Goal: Task Accomplishment & Management: Manage account settings

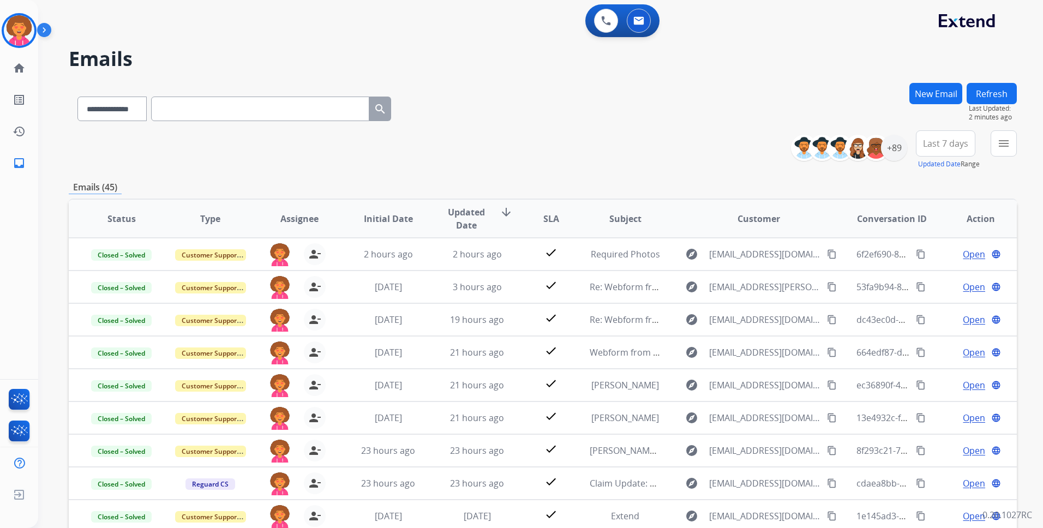
select select "**********"
click at [19, 23] on img at bounding box center [19, 30] width 31 height 31
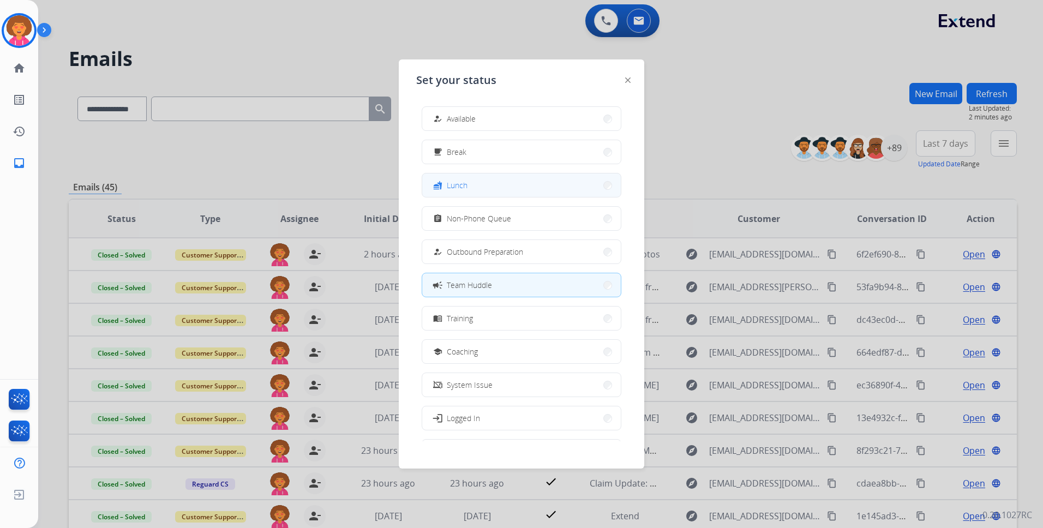
click at [477, 179] on button "fastfood Lunch" at bounding box center [521, 184] width 198 height 23
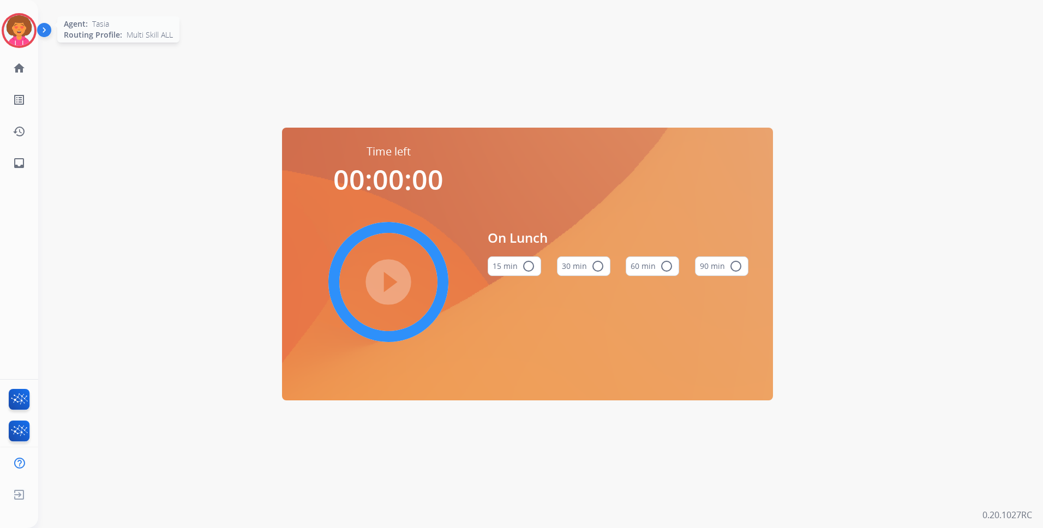
click at [18, 27] on img at bounding box center [19, 30] width 31 height 31
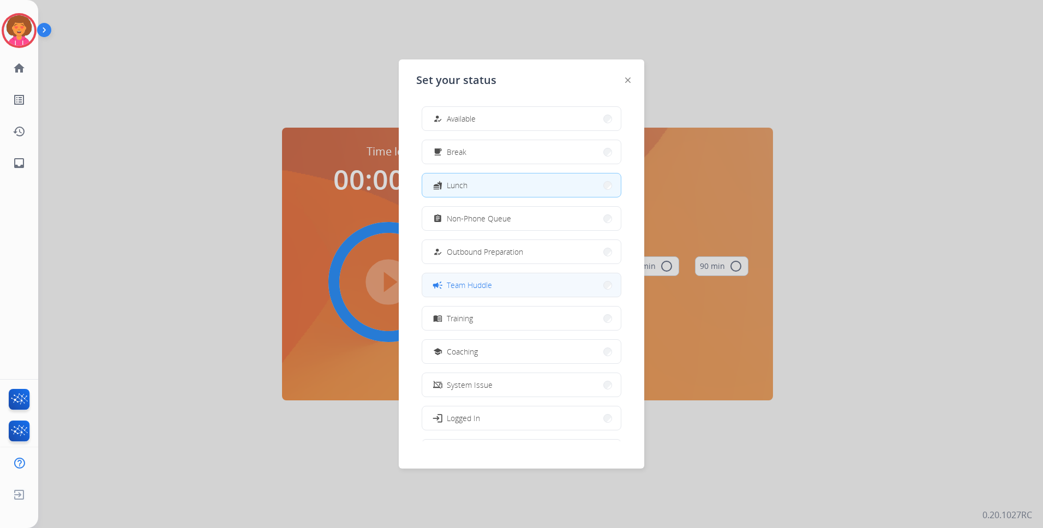
click at [527, 287] on button "campaign Team Huddle" at bounding box center [521, 284] width 198 height 23
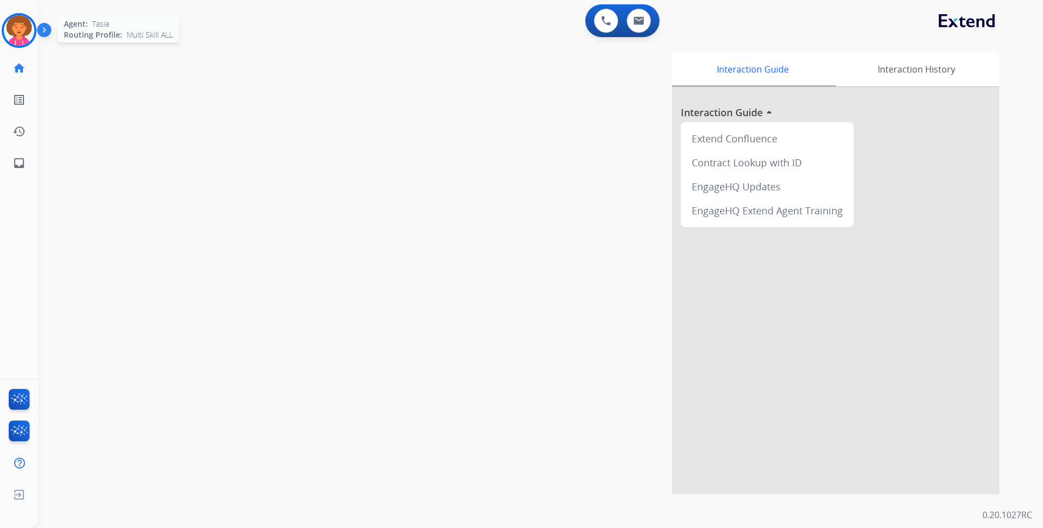
click at [15, 26] on img at bounding box center [19, 30] width 31 height 31
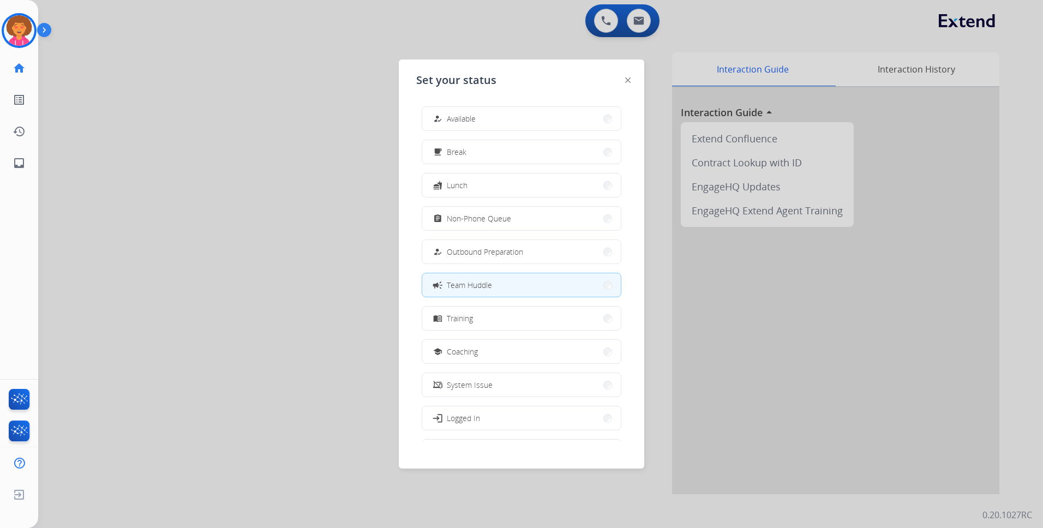
click at [299, 163] on div at bounding box center [521, 264] width 1043 height 528
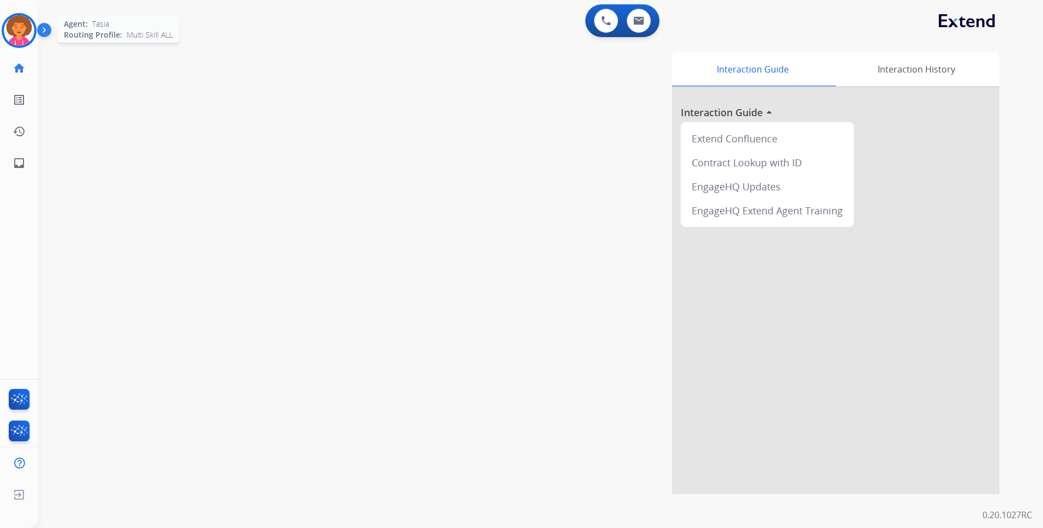
click at [18, 27] on img at bounding box center [19, 30] width 31 height 31
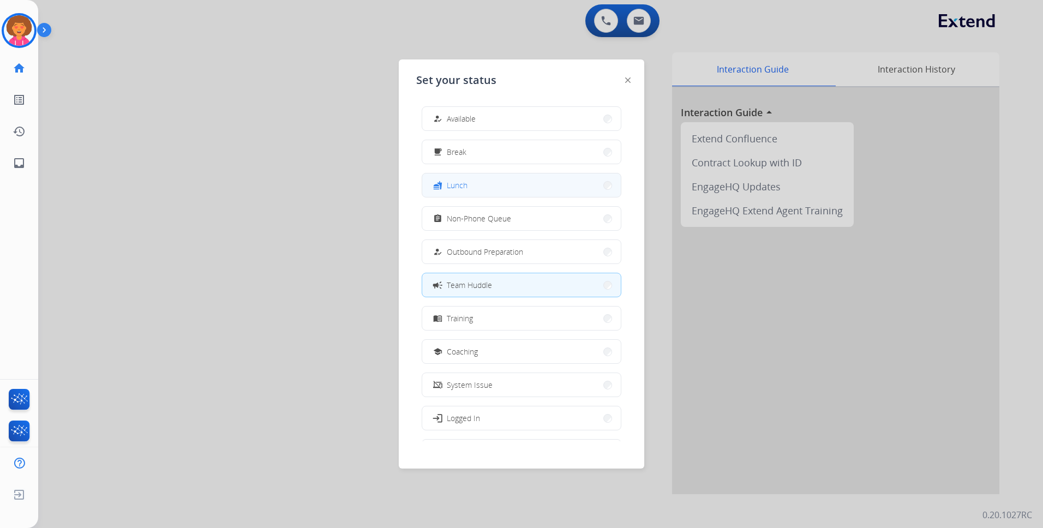
click at [493, 188] on button "fastfood Lunch" at bounding box center [521, 184] width 198 height 23
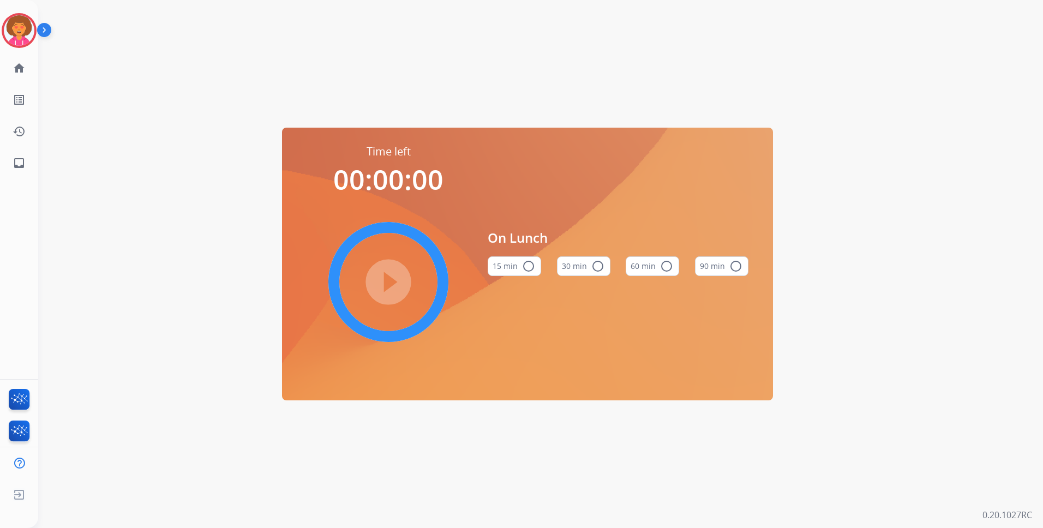
click at [656, 262] on button "60 min radio_button_unchecked" at bounding box center [651, 266] width 53 height 20
